Goal: Obtain resource: Download file/media

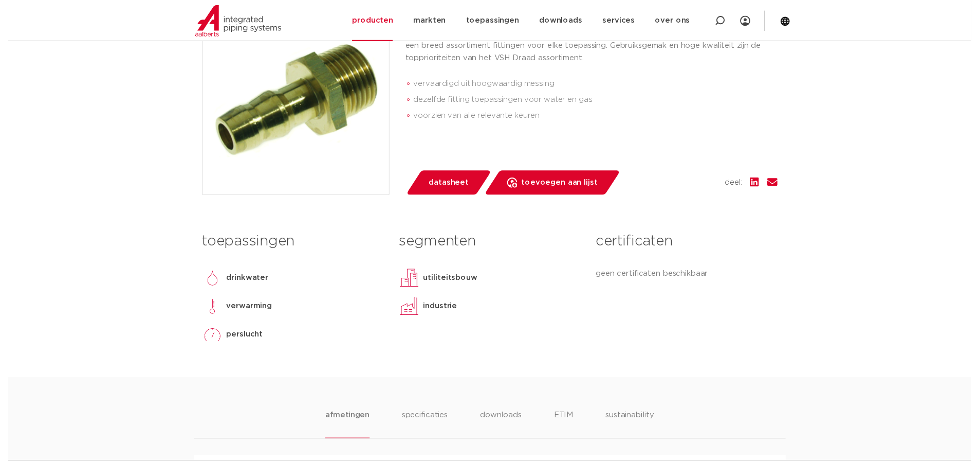
scroll to position [257, 0]
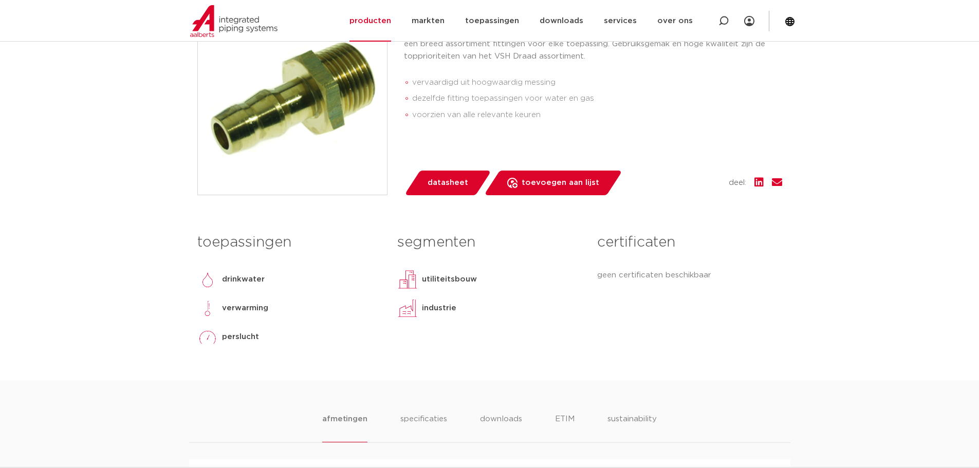
click at [449, 184] on span "datasheet" at bounding box center [448, 183] width 41 height 16
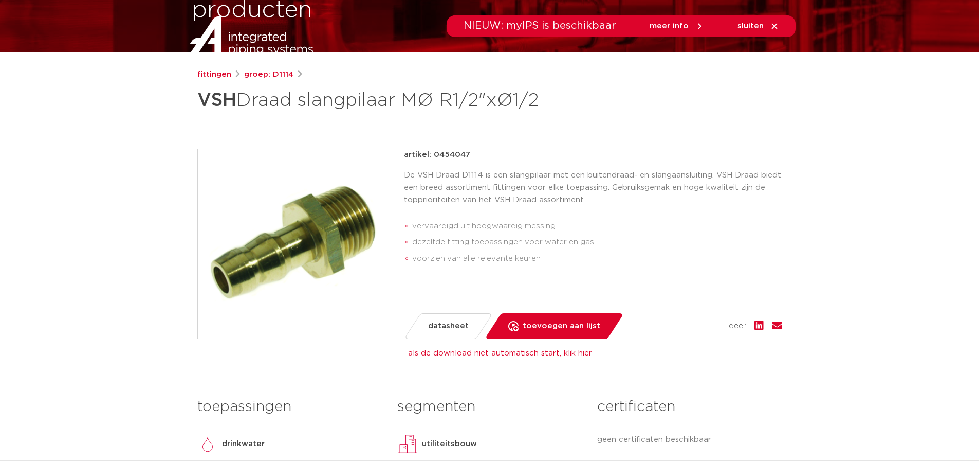
scroll to position [0, 0]
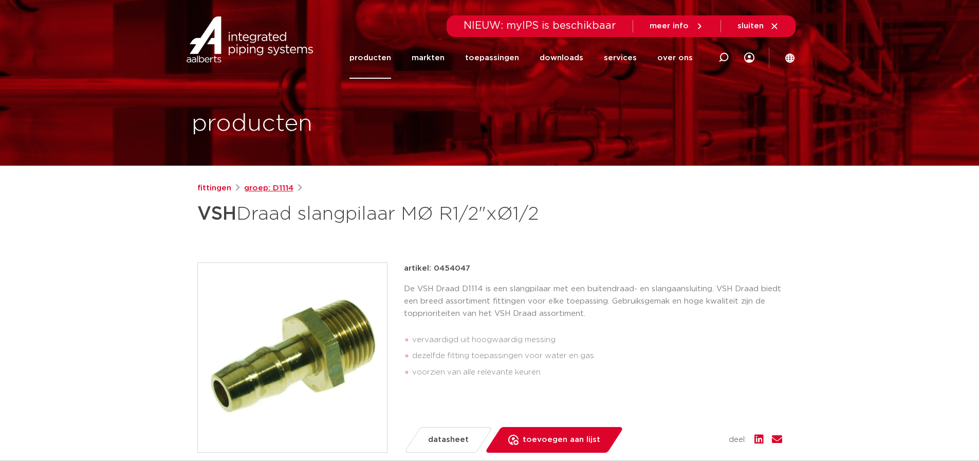
click at [273, 187] on link "groep: D1114" at bounding box center [268, 188] width 49 height 12
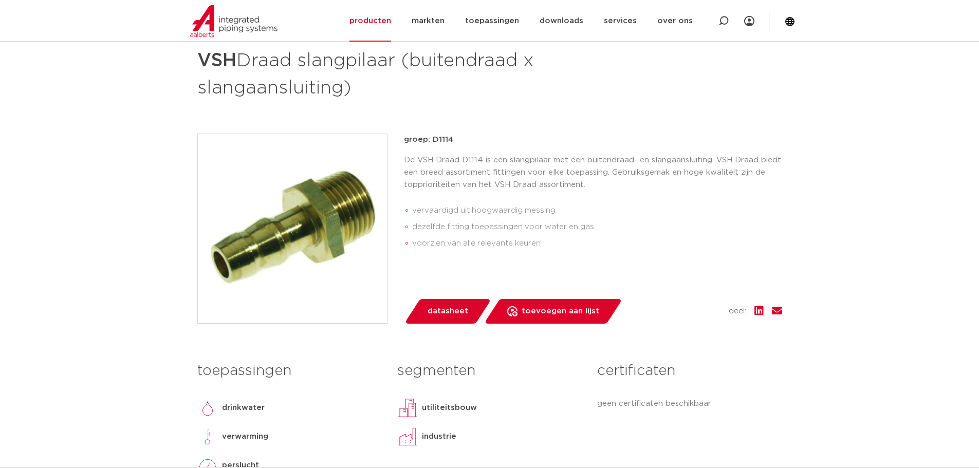
scroll to position [154, 0]
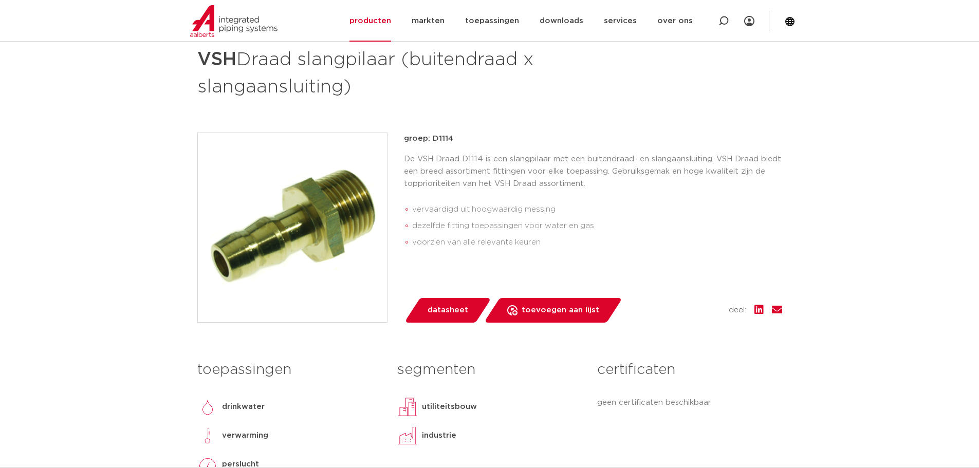
click at [471, 237] on li "voorzien van alle relevante keuren" at bounding box center [597, 242] width 370 height 16
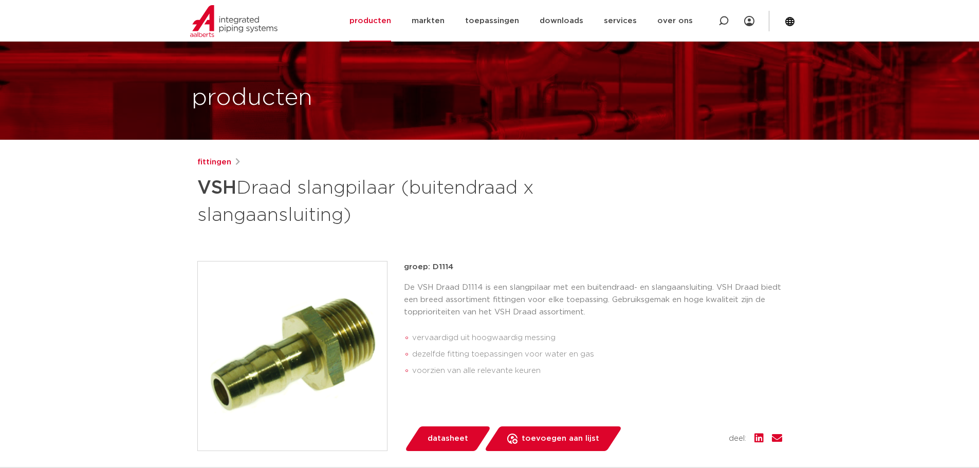
scroll to position [0, 0]
